Goal: Task Accomplishment & Management: Manage account settings

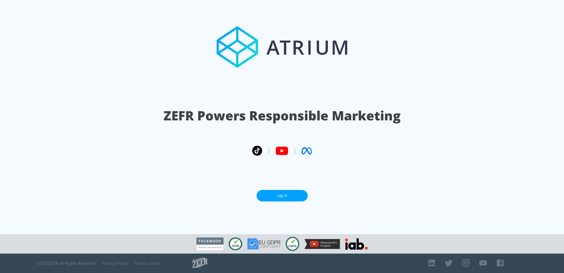
click at [292, 189] on section "ZEFR Powers Responsible Marketing | | Log In" at bounding box center [282, 117] width 564 height 234
click at [293, 197] on link "Log In" at bounding box center [282, 196] width 51 height 12
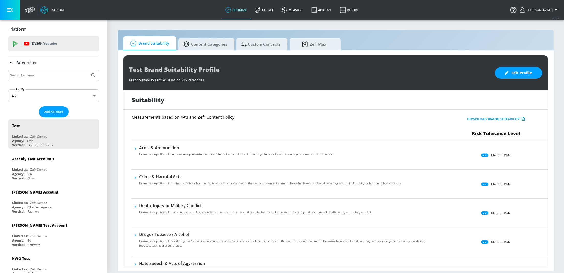
click at [58, 76] on input "Search by name" at bounding box center [49, 75] width 78 height 7
type input "sinners"
click at [88, 70] on button "Submit Search" at bounding box center [93, 75] width 11 height 11
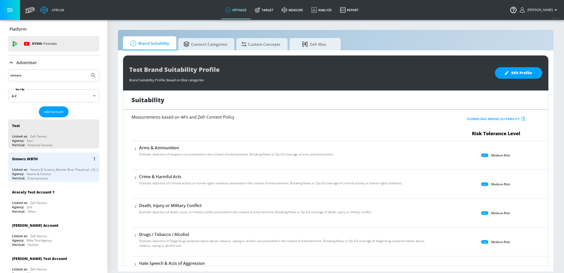
click at [53, 162] on div "Sinners WBTH" at bounding box center [55, 159] width 86 height 12
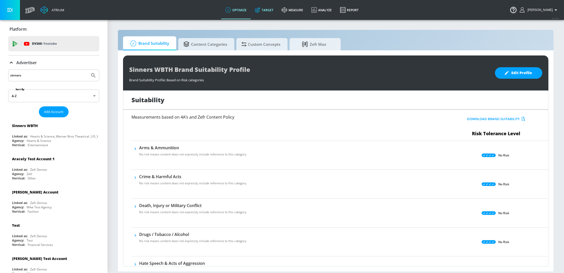
click at [274, 6] on link "Target" at bounding box center [264, 10] width 27 height 18
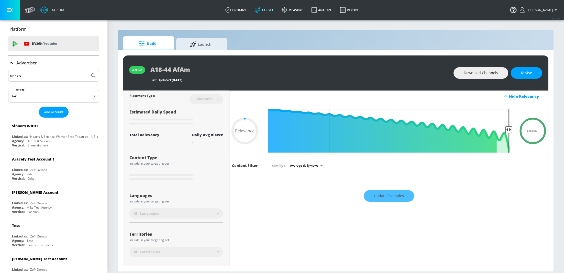
scroll to position [38, 0]
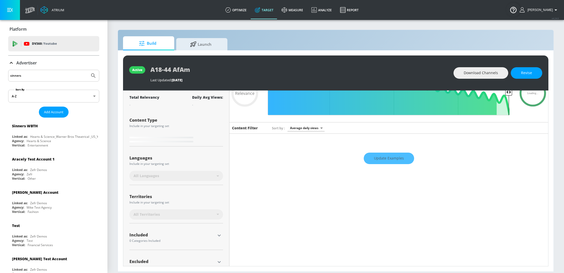
click at [398, 157] on div "Update Examples" at bounding box center [389, 158] width 319 height 18
type input "0.6"
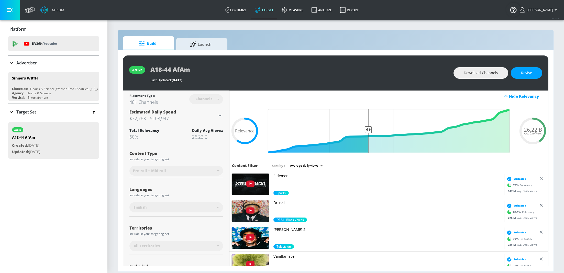
click at [23, 57] on div "Advertiser" at bounding box center [53, 63] width 91 height 14
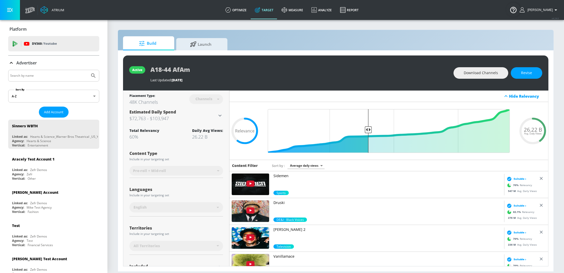
click at [45, 73] on input "Search by name" at bounding box center [49, 75] width 78 height 7
type input "M&S"
click at [88, 70] on button "Submit Search" at bounding box center [93, 75] width 11 height 11
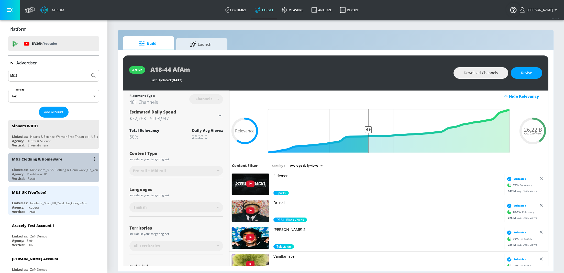
click at [45, 177] on div "Vertical: Retail" at bounding box center [55, 179] width 86 height 4
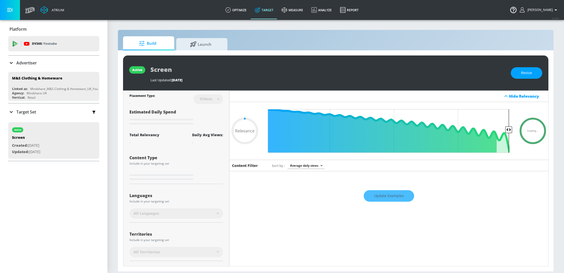
type input "0.05"
click at [200, 46] on span "Launch" at bounding box center [200, 43] width 39 height 12
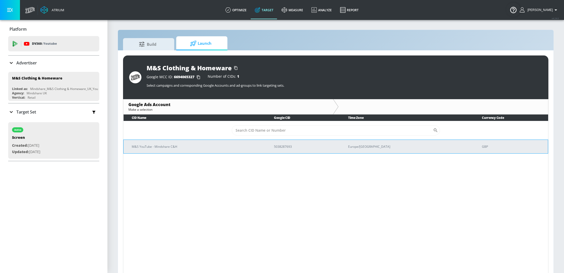
click at [168, 146] on p "M&S YouTube - Mindshare C&H" at bounding box center [197, 146] width 130 height 5
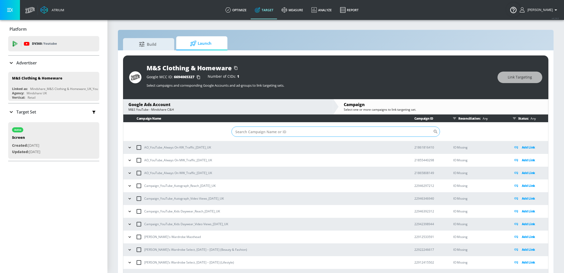
click at [264, 133] on input "Sort By" at bounding box center [333, 132] width 202 height 10
paste input "22946297212"
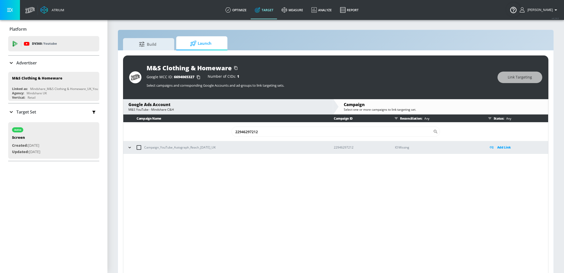
type input "22946297212"
click at [130, 147] on icon "button" at bounding box center [129, 147] width 2 height 1
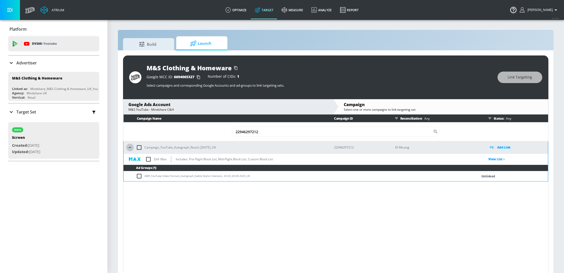
click at [130, 147] on icon "button" at bounding box center [129, 147] width 5 height 5
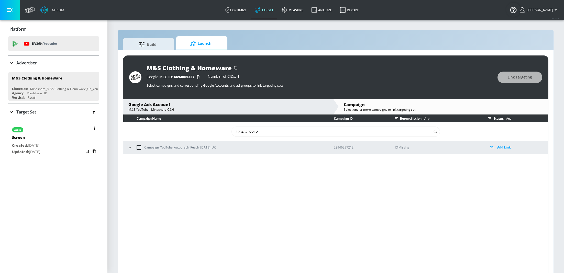
click at [37, 149] on p "Updated: [DATE]" at bounding box center [26, 152] width 28 height 6
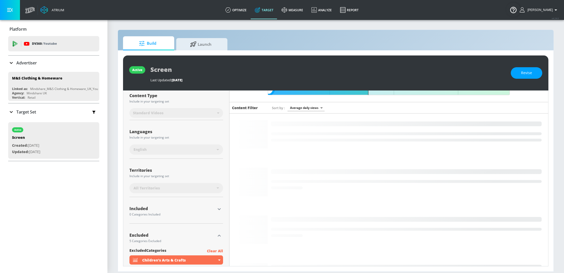
scroll to position [131, 0]
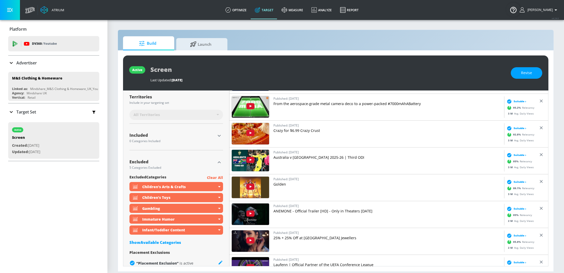
click at [219, 139] on button "button" at bounding box center [220, 136] width 8 height 8
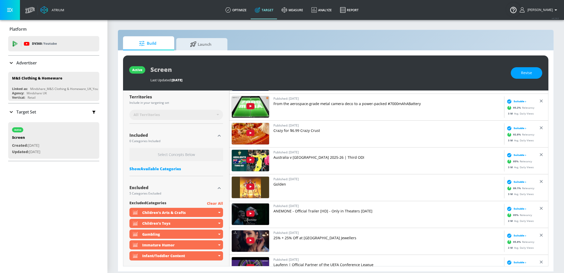
click at [219, 139] on button "button" at bounding box center [220, 136] width 8 height 8
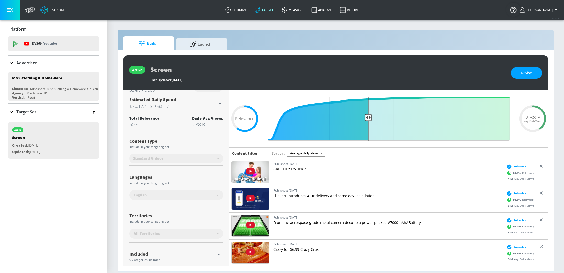
scroll to position [0, 0]
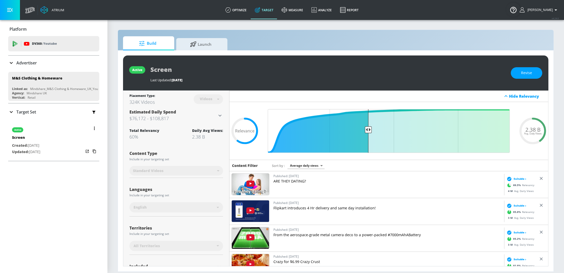
click at [40, 145] on p "Created: [DATE]" at bounding box center [26, 146] width 28 height 6
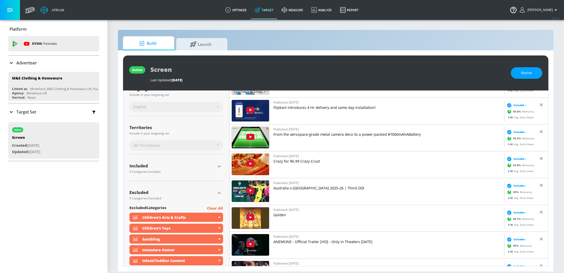
scroll to position [140, 0]
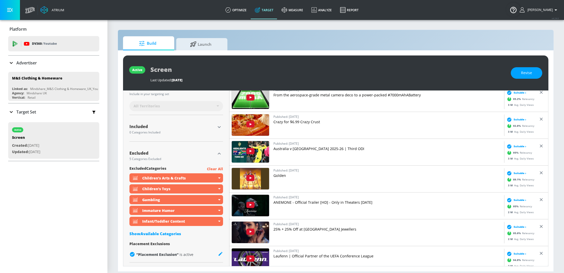
click at [27, 60] on p "Advertiser" at bounding box center [26, 63] width 20 height 6
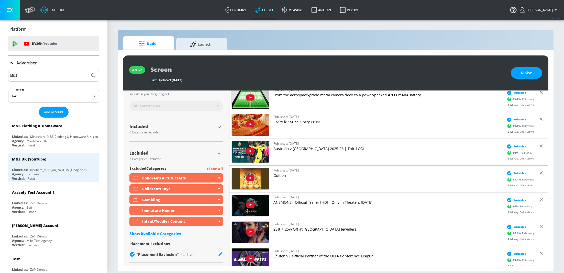
click at [36, 76] on input "M&S" at bounding box center [49, 75] width 78 height 7
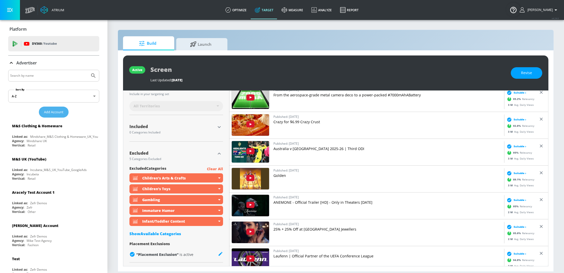
click at [50, 112] on span "Add Account" at bounding box center [53, 112] width 19 height 6
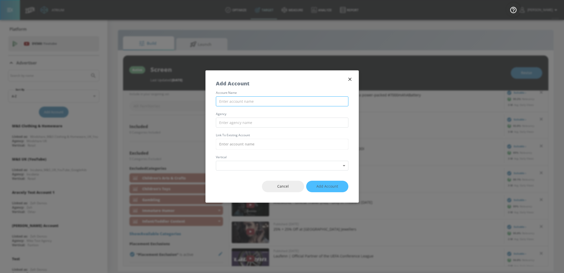
click at [251, 102] on input "text" at bounding box center [282, 101] width 133 height 10
paste input "Savencia Fromage & Dairy Österreich"
type input "Savencia Fromage & Dairy Österreich - YouTube"
click at [278, 123] on input "text" at bounding box center [282, 123] width 133 height 10
type input "GroupM"
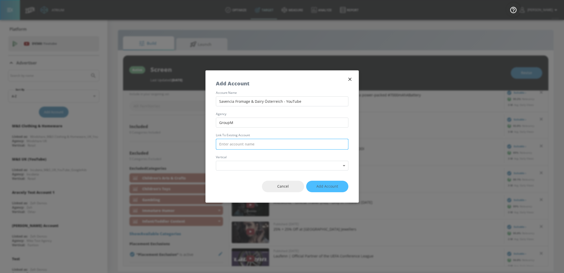
click at [272, 145] on input "text" at bounding box center [282, 144] width 133 height 11
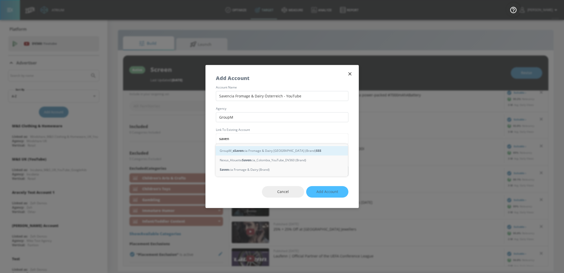
click at [281, 150] on div "GroupM_ s Saven cia Fromage & Dairy [GEOGRAPHIC_DATA] (Brand) S S S" at bounding box center [282, 150] width 132 height 9
type input "GroupM_Savencia Fromage & Dairy [GEOGRAPHIC_DATA] (Brand)"
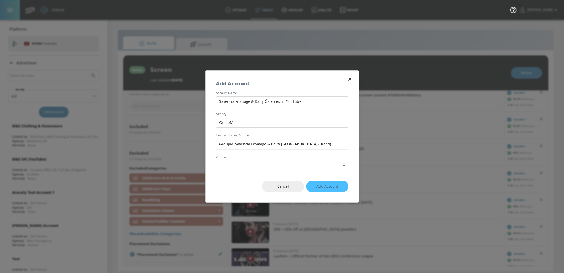
click at [274, 167] on body "Atrium optimize Target measure Analyze Report optimize Target measure Analyze R…" at bounding box center [282, 136] width 564 height 273
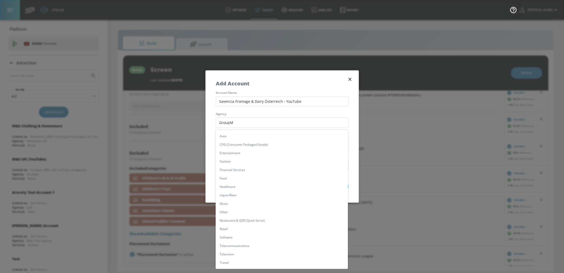
click at [258, 177] on li "Food" at bounding box center [282, 178] width 132 height 8
type input "[object Object]"
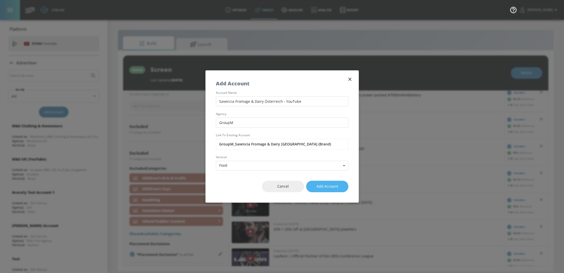
click at [335, 187] on span "Add Account" at bounding box center [328, 187] width 22 height 6
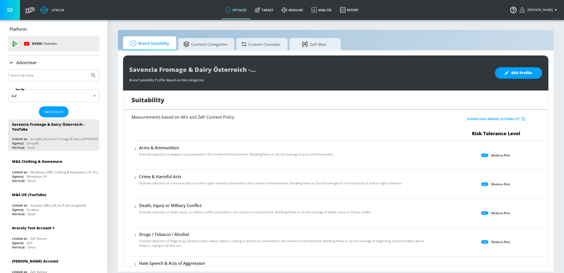
click at [56, 76] on input "Search by name" at bounding box center [49, 75] width 78 height 7
type input "haai"
click at [88, 70] on button "Submit Search" at bounding box center [93, 75] width 11 height 11
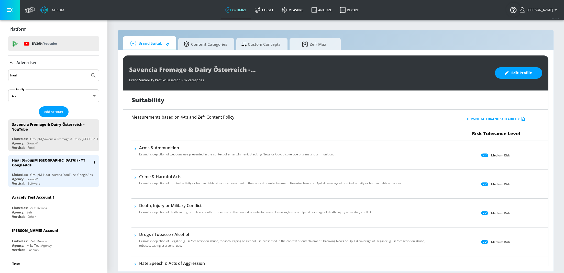
click at [60, 166] on div "Haai (GroupM [GEOGRAPHIC_DATA]) - YT GoogleAds" at bounding box center [55, 162] width 86 height 15
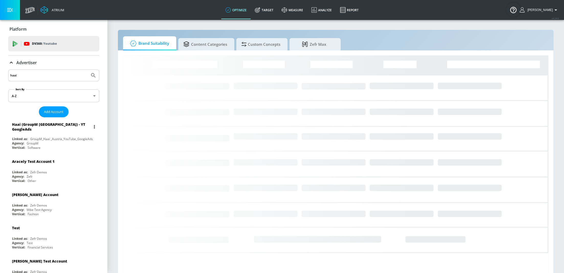
click at [36, 128] on div "Haai (GroupM [GEOGRAPHIC_DATA]) - YT GoogleAds" at bounding box center [51, 127] width 79 height 10
